Goal: Transaction & Acquisition: Purchase product/service

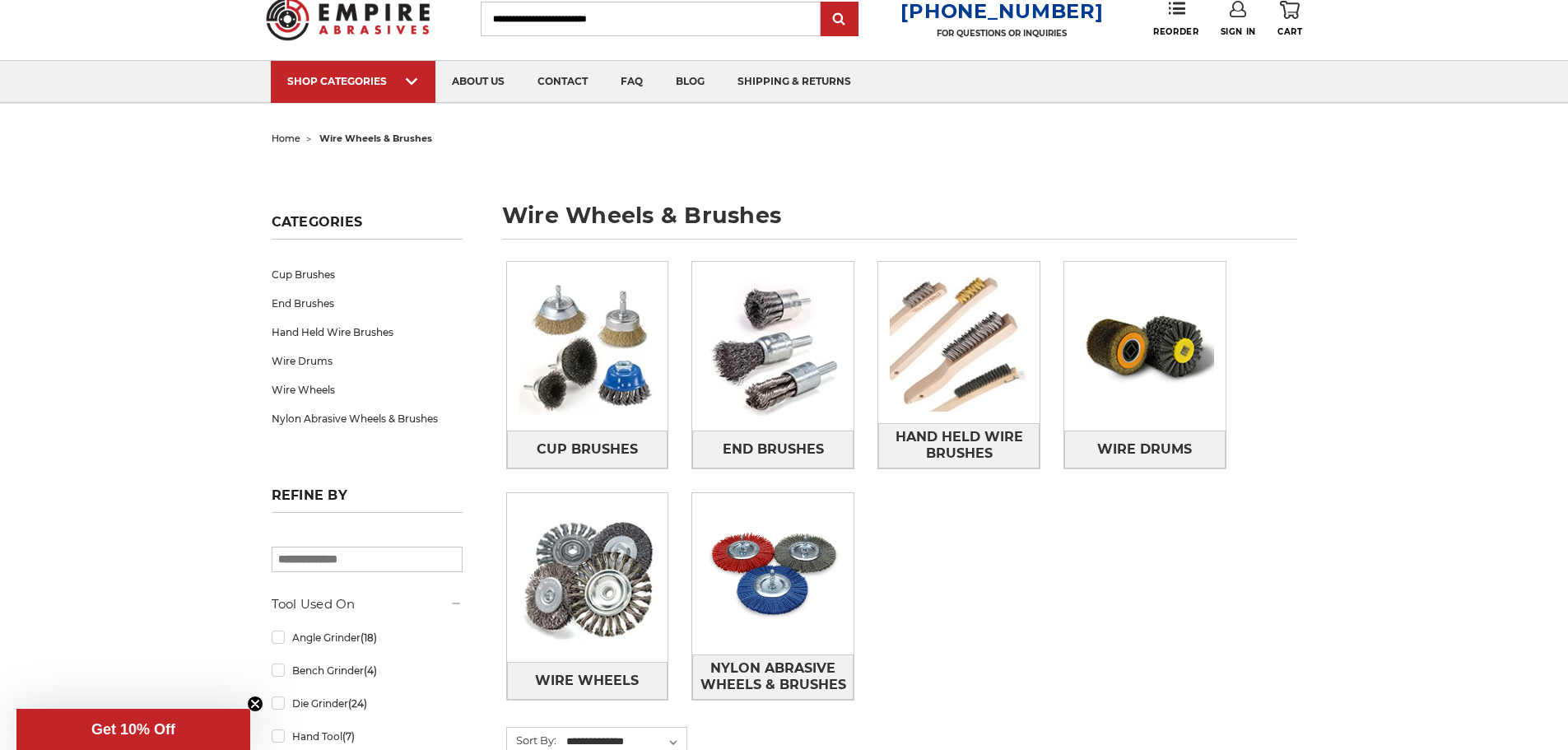
scroll to position [83, 0]
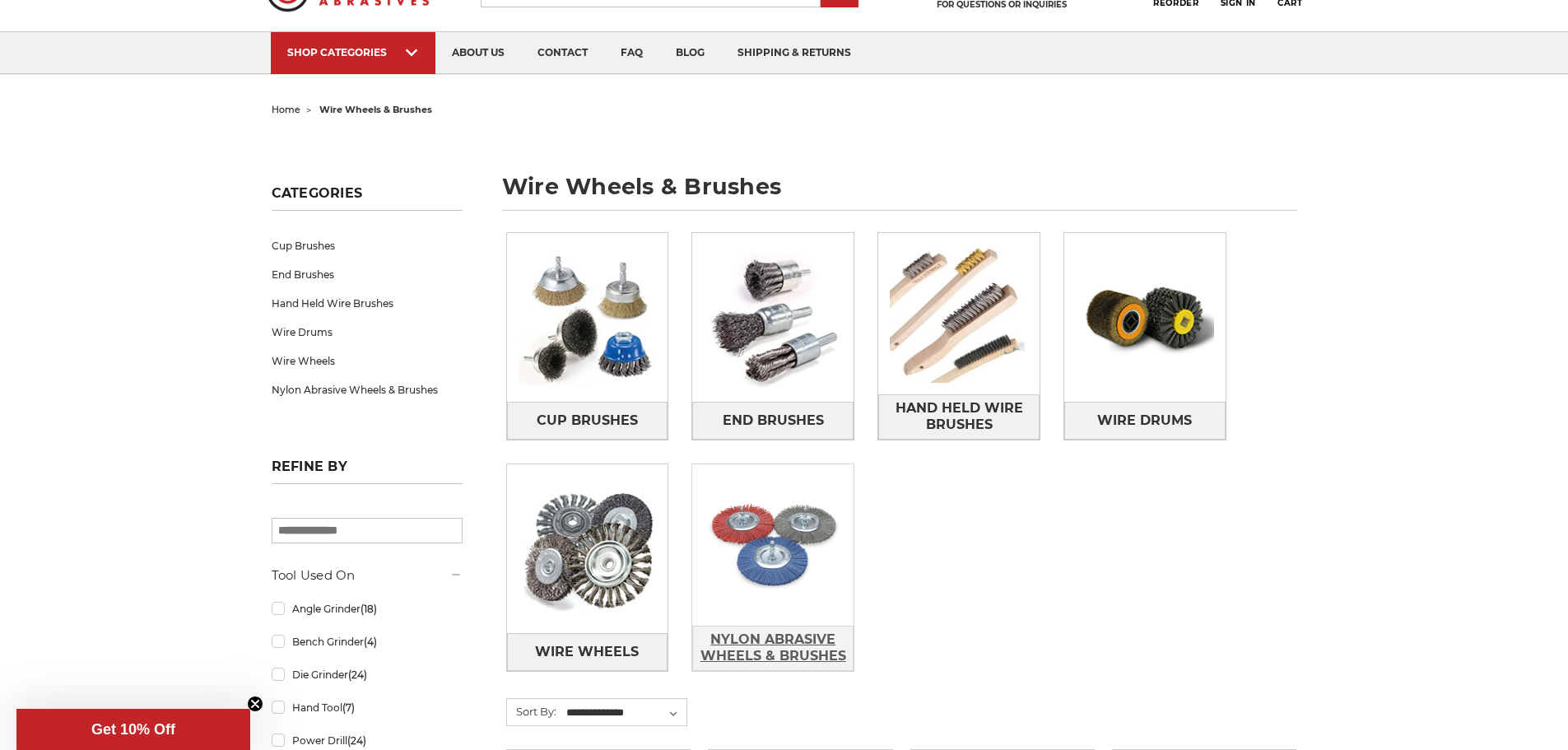
click at [799, 652] on span "Nylon Abrasive Wheels & Brushes" at bounding box center [773, 647] width 159 height 45
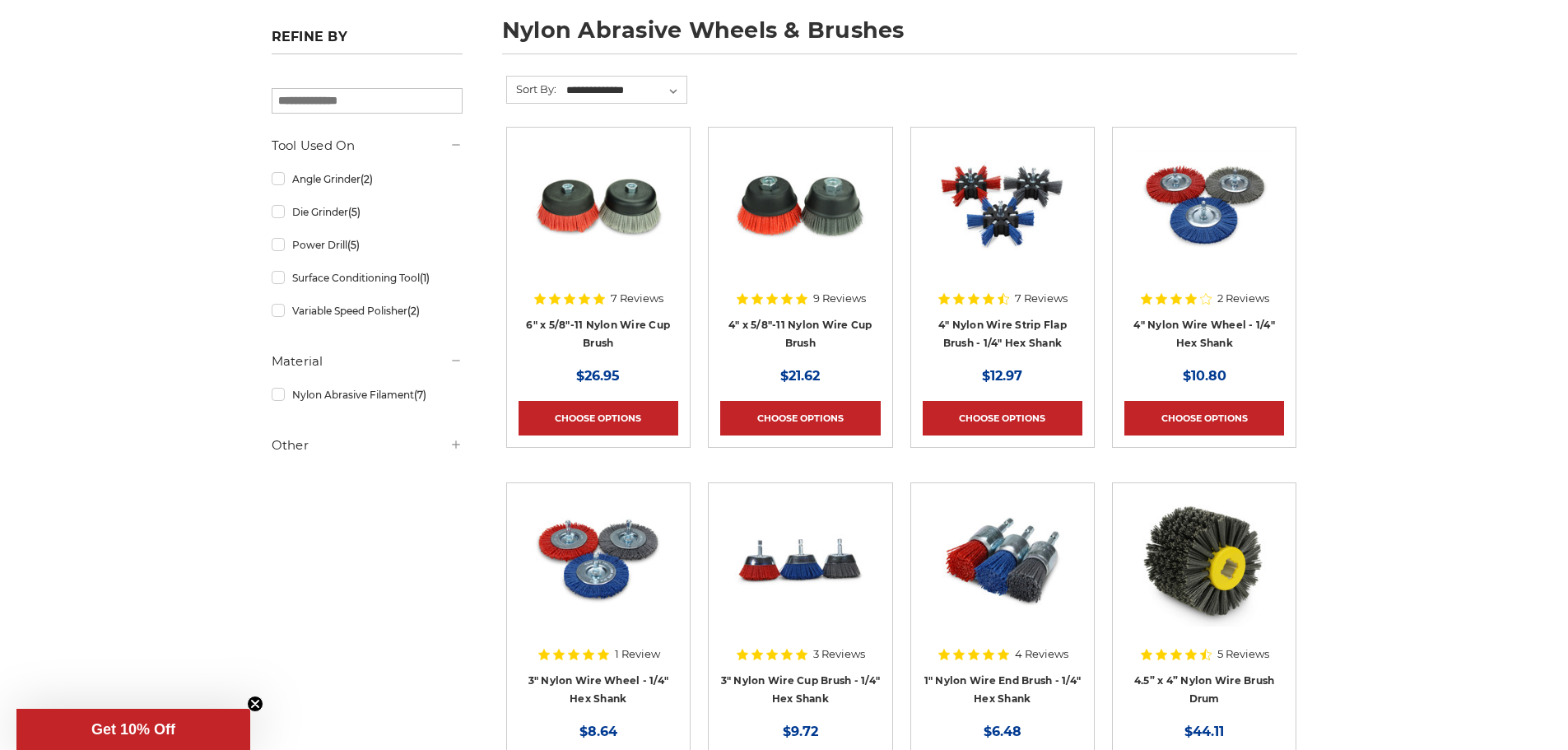
scroll to position [247, 0]
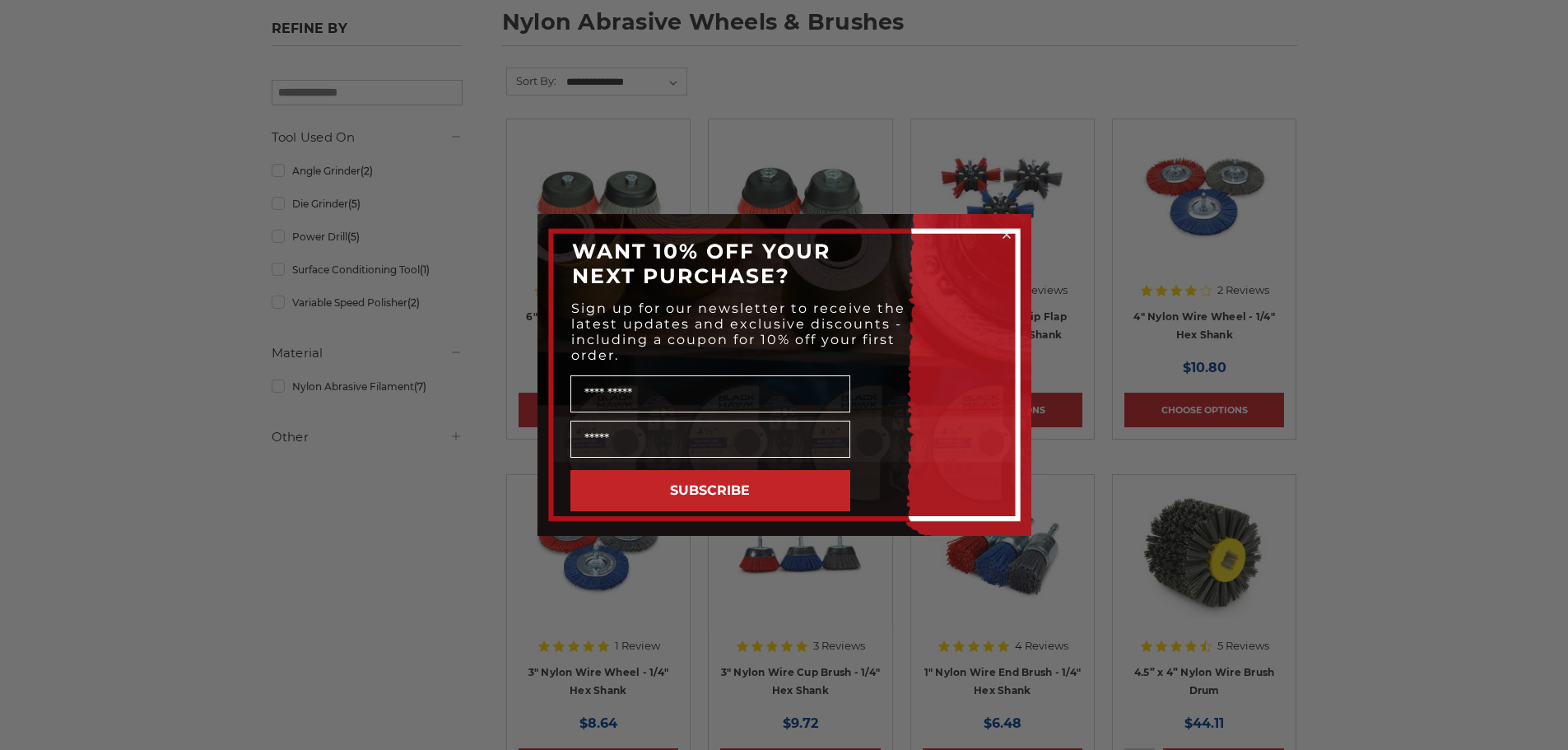
click at [1010, 234] on circle "Close dialog" at bounding box center [1007, 235] width 16 height 16
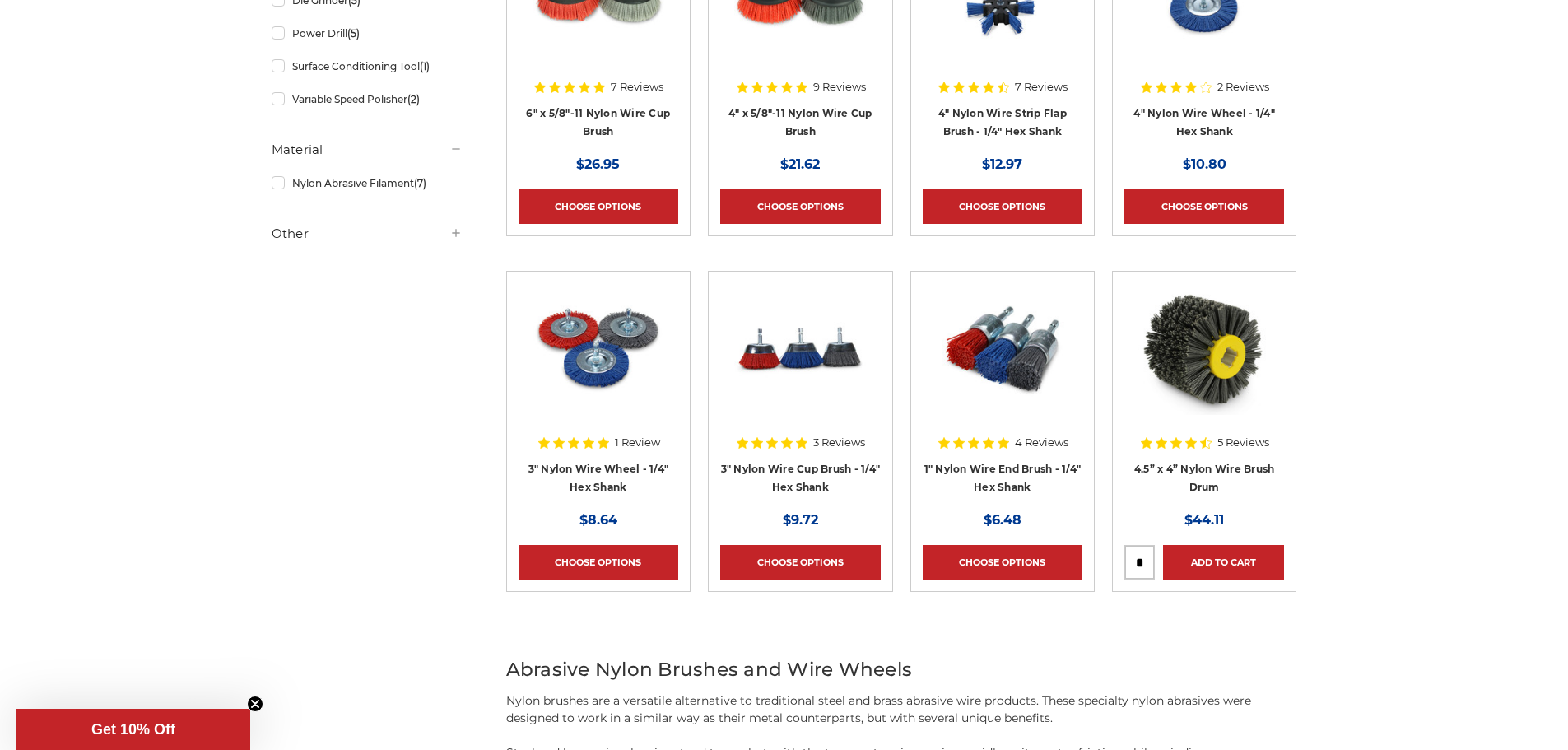
scroll to position [411, 0]
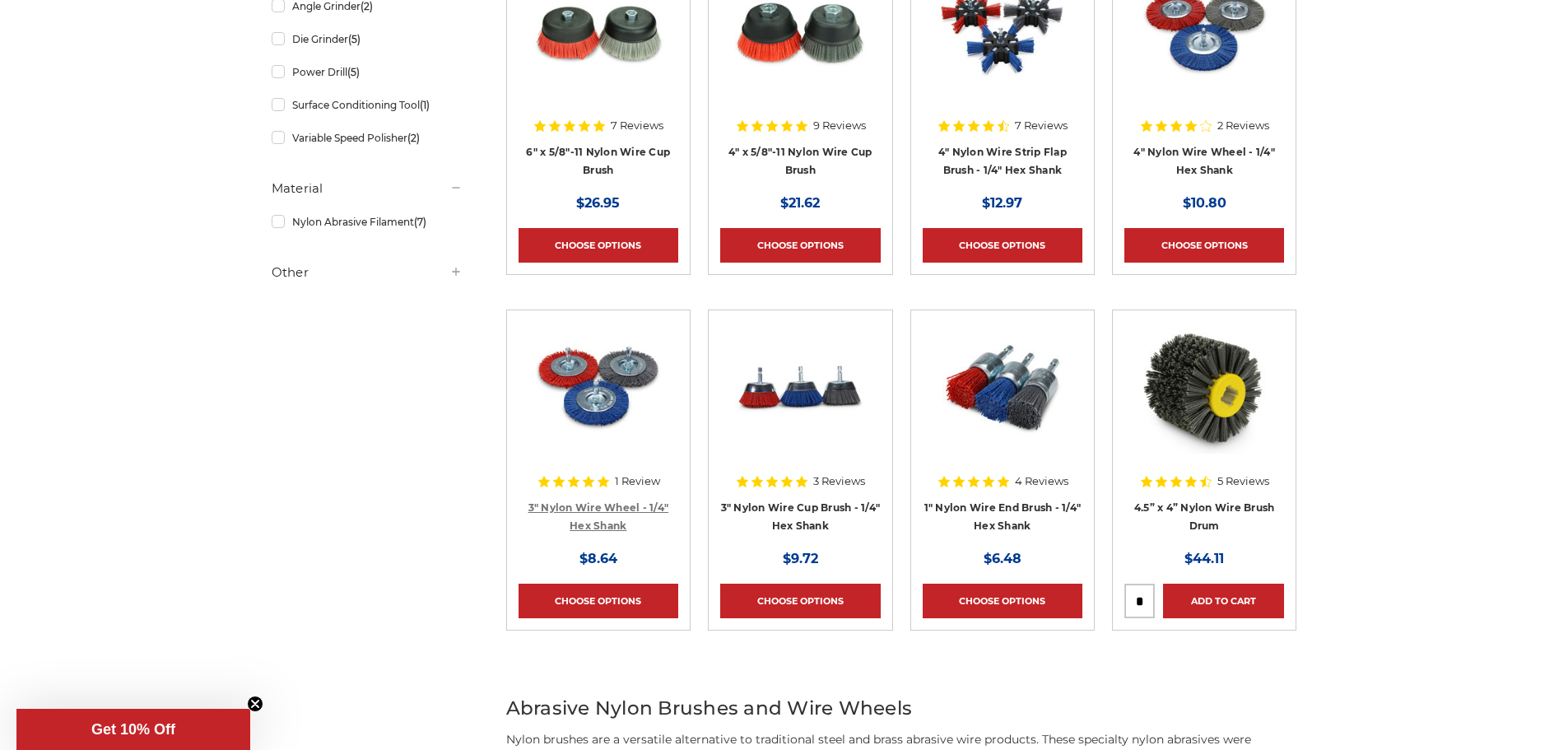
click at [619, 509] on link "3" Nylon Wire Wheel - 1/4" Hex Shank" at bounding box center [598, 517] width 140 height 31
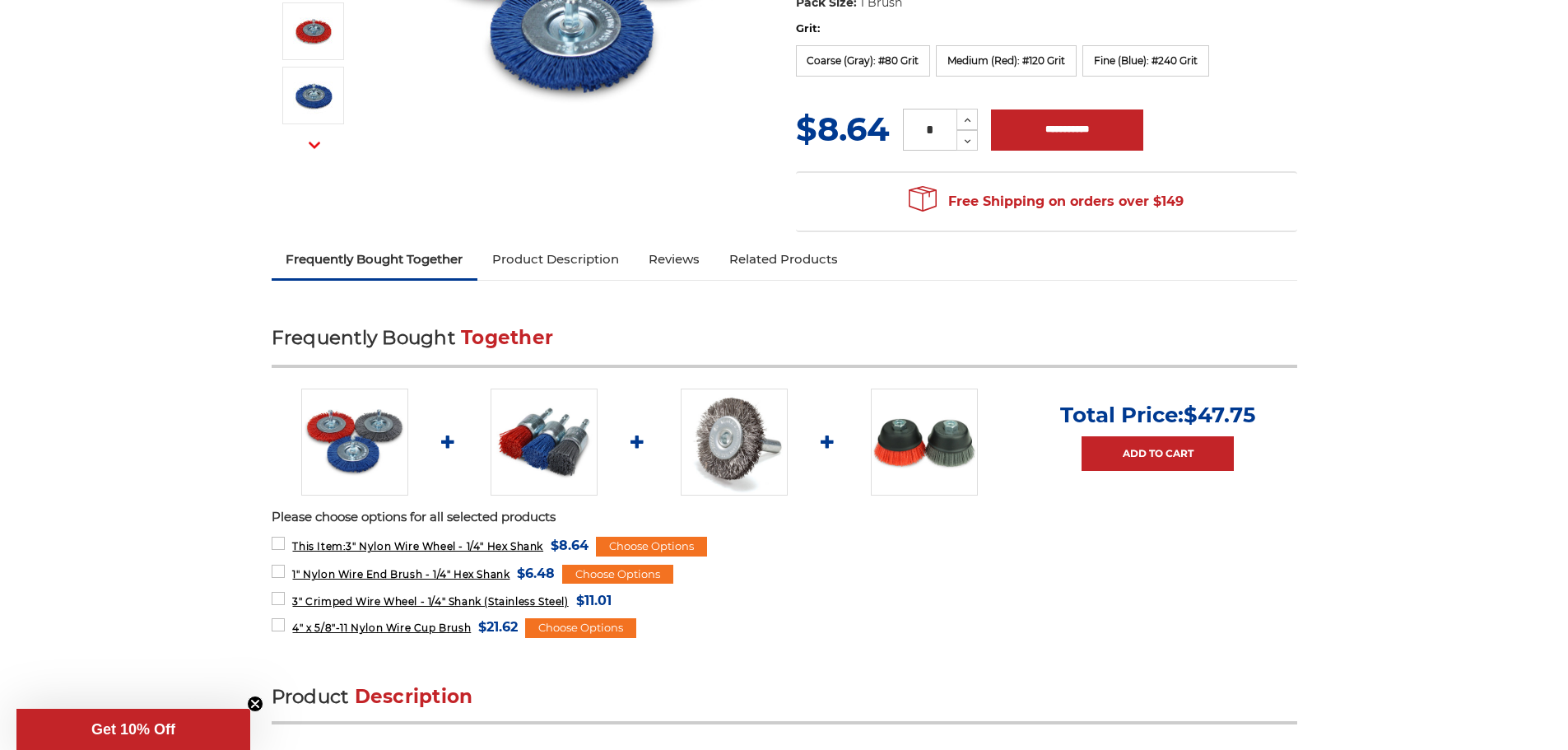
scroll to position [577, 0]
